Goal: Information Seeking & Learning: Learn about a topic

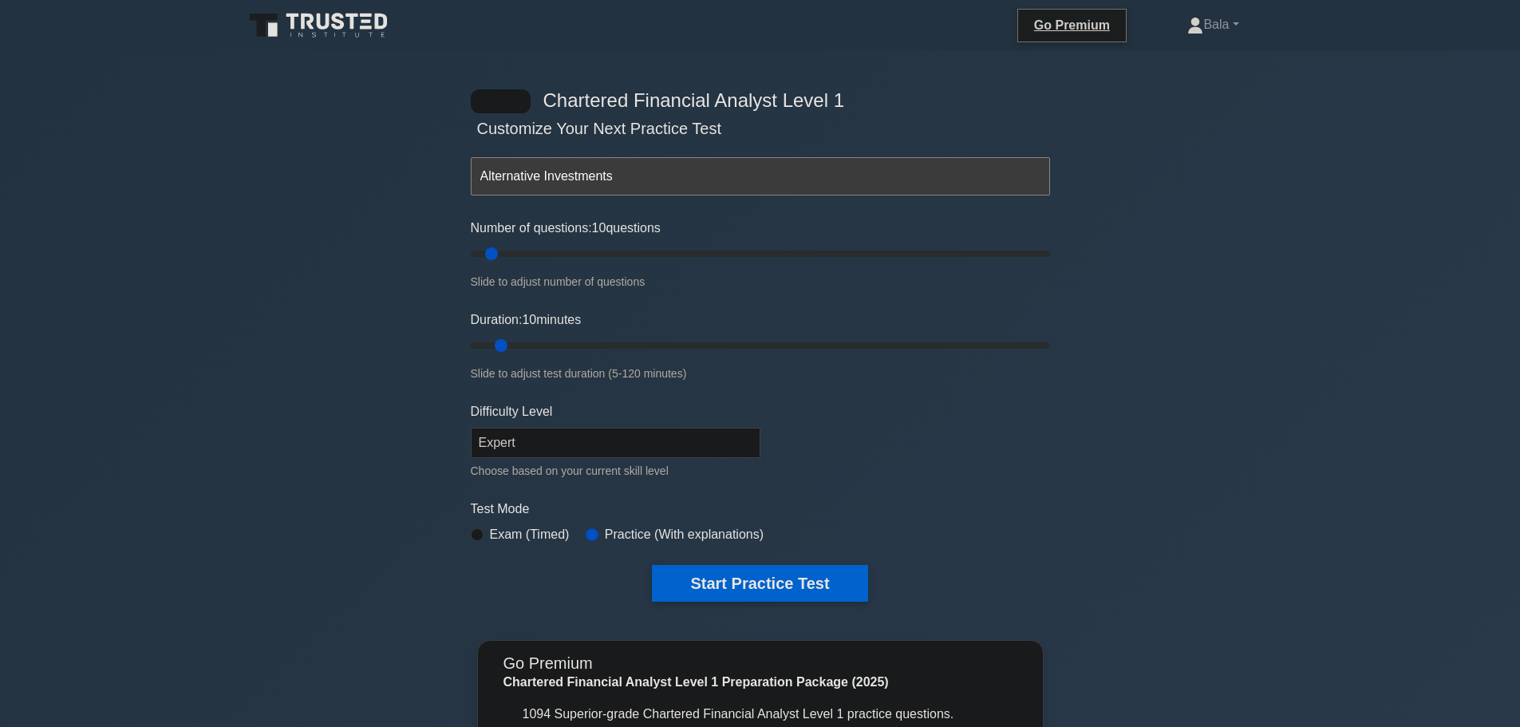
select select "expert"
drag, startPoint x: 1330, startPoint y: 320, endPoint x: 1328, endPoint y: 308, distance: 12.2
click at [1330, 320] on div "Chartered Financial Analyst Level 1 Customize Your Next Practice Test Alternati…" at bounding box center [760, 521] width 1520 height 940
drag, startPoint x: 1163, startPoint y: 0, endPoint x: 1317, endPoint y: 497, distance: 520.4
click at [1317, 497] on div "Chartered Financial Analyst Level 1 Customize Your Next Practice Test Topics Qu…" at bounding box center [760, 521] width 1520 height 940
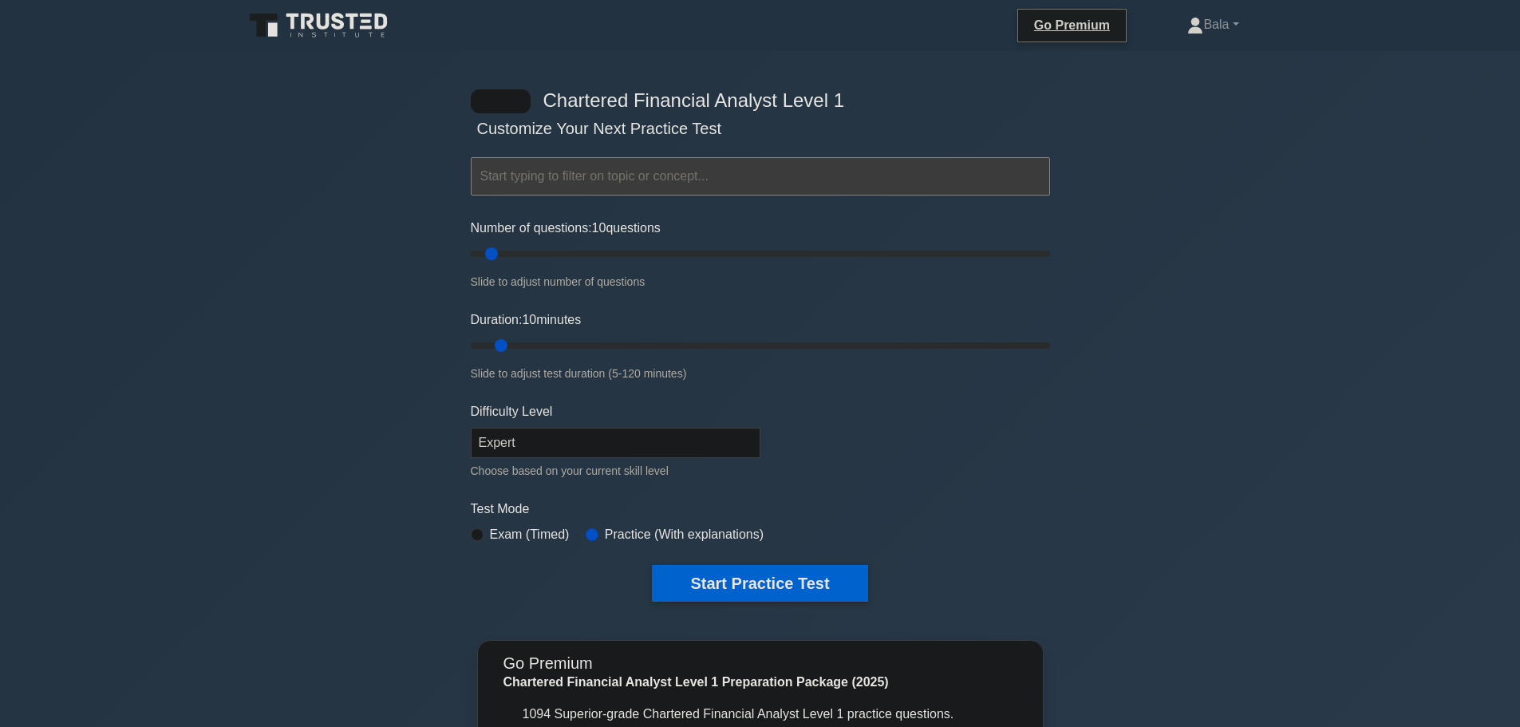
click at [379, 17] on icon at bounding box center [382, 22] width 13 height 16
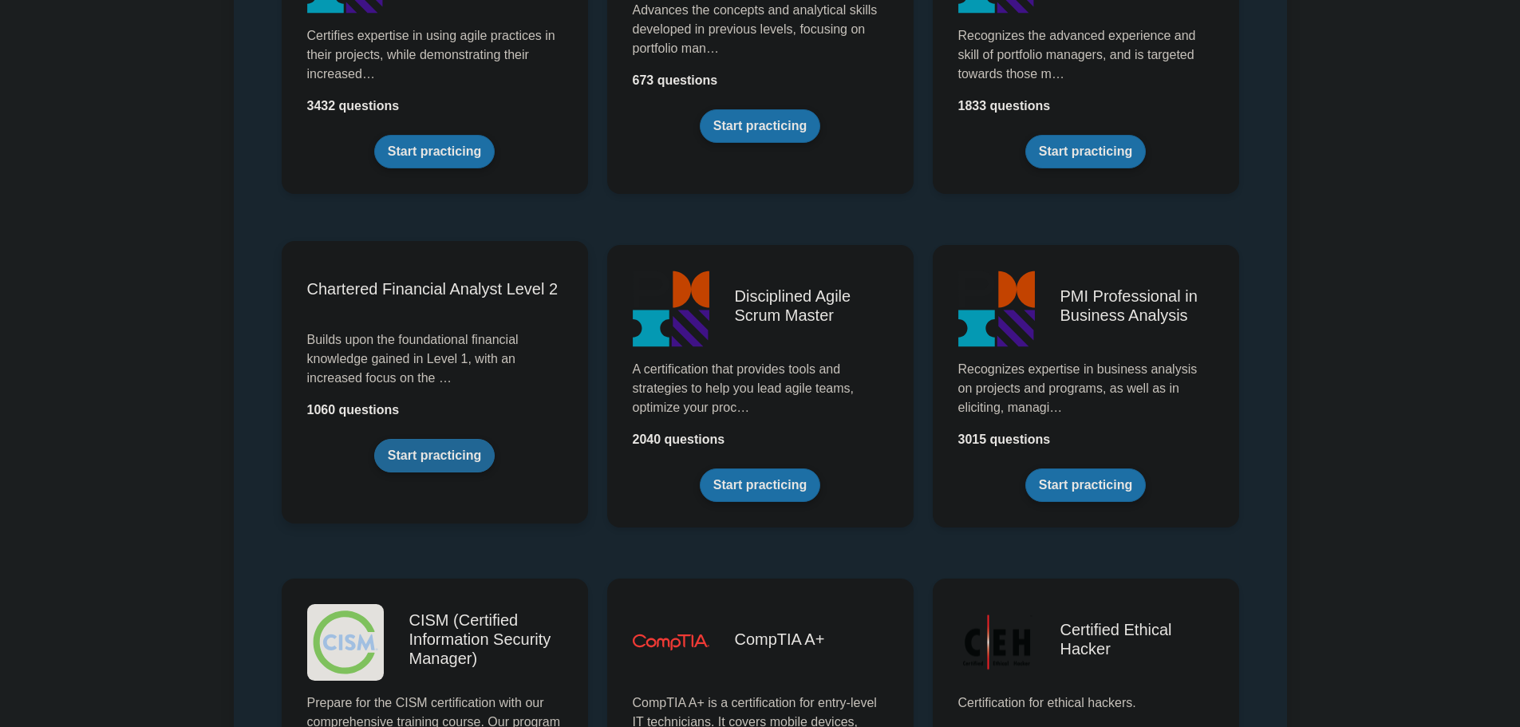
scroll to position [3118, 0]
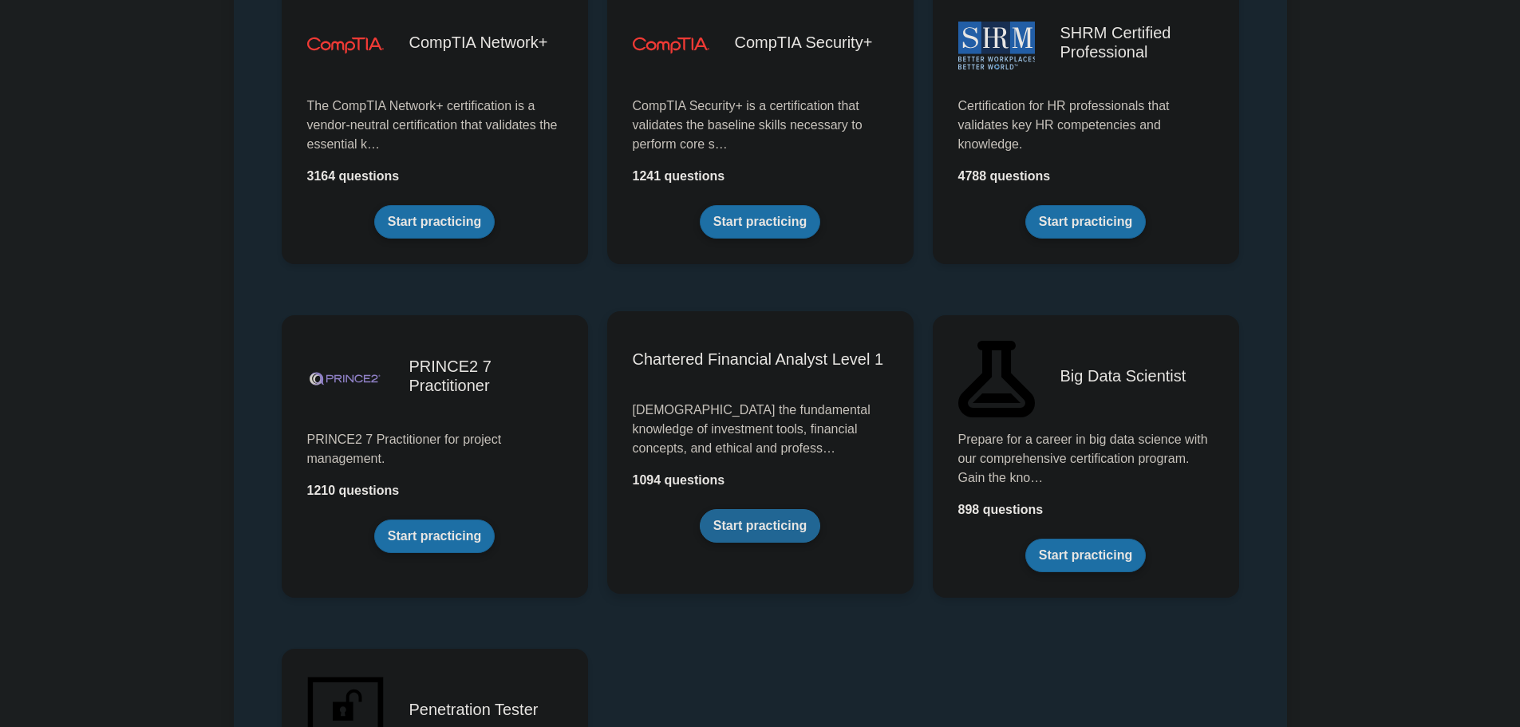
click at [753, 528] on link "Start practicing" at bounding box center [760, 526] width 120 height 34
